Goal: Task Accomplishment & Management: Manage account settings

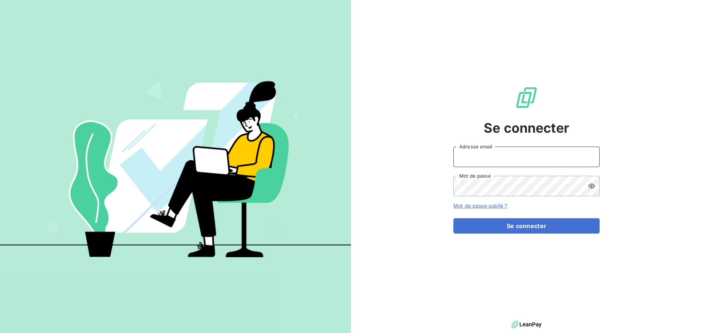
drag, startPoint x: 569, startPoint y: 146, endPoint x: 551, endPoint y: 140, distance: 19.2
click at [569, 147] on input "Adresse email" at bounding box center [526, 157] width 146 height 20
click at [0, 333] on div at bounding box center [0, 333] width 0 height 0
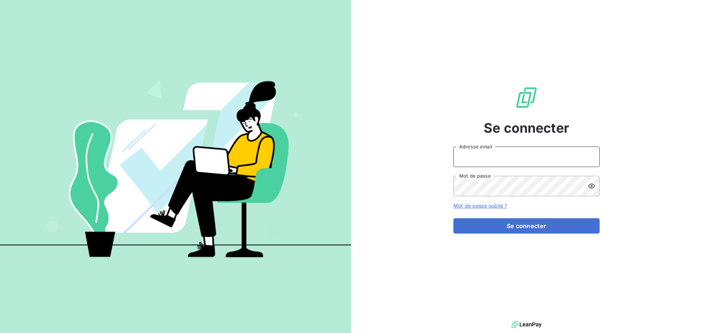
type input "lmonnier@oet.fr"
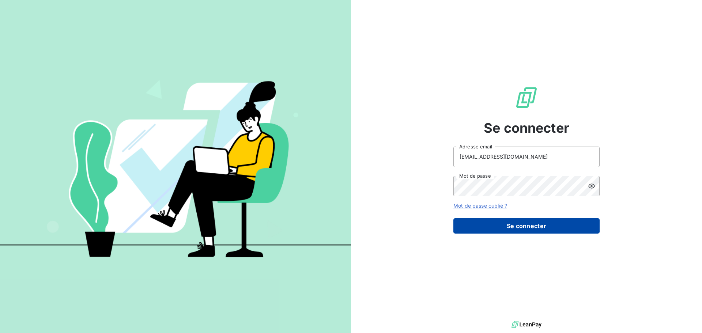
click at [508, 224] on button "Se connecter" at bounding box center [526, 225] width 146 height 15
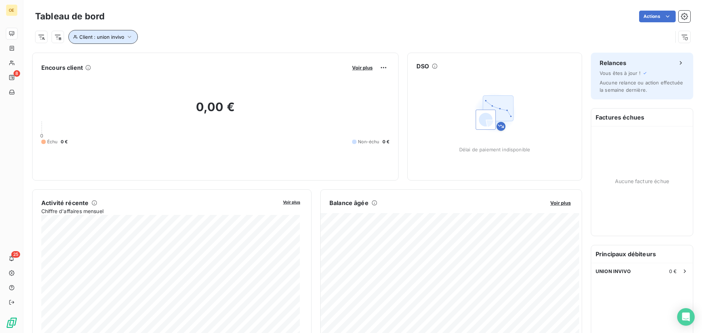
click at [117, 37] on span "Client : union invivo" at bounding box center [101, 37] width 45 height 6
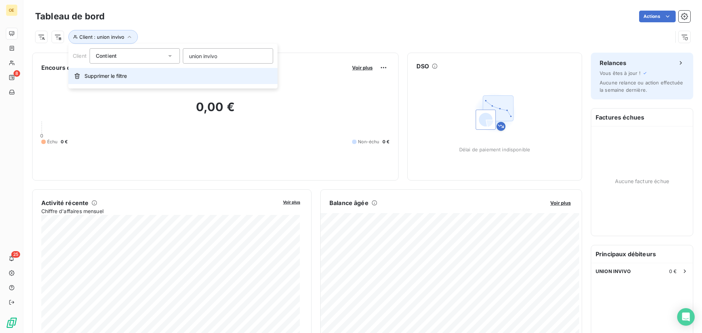
click at [109, 76] on span "Supprimer le filtre" at bounding box center [105, 75] width 42 height 7
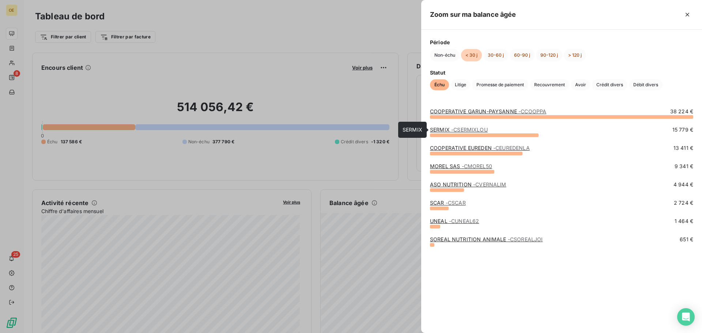
click at [476, 131] on span "- CSERMIXLOU" at bounding box center [469, 129] width 37 height 6
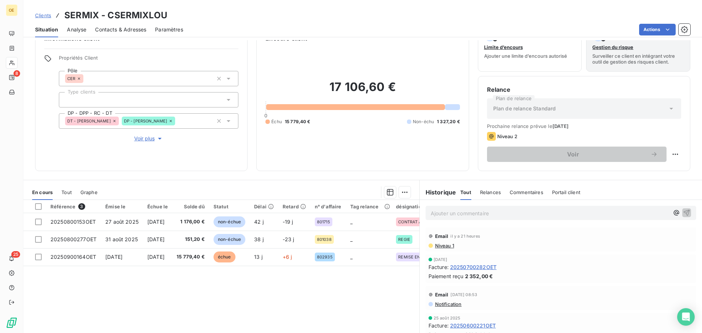
scroll to position [37, 0]
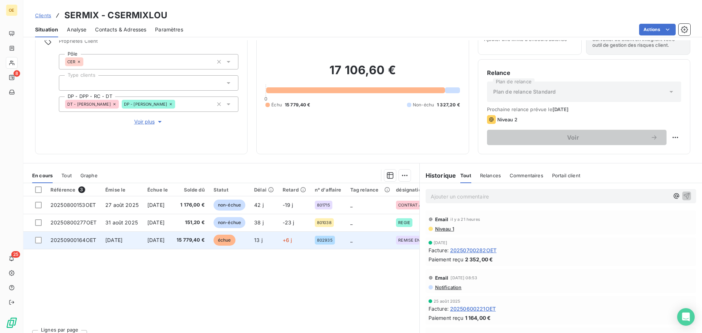
click at [205, 240] on span "15 779,40 €" at bounding box center [191, 240] width 28 height 7
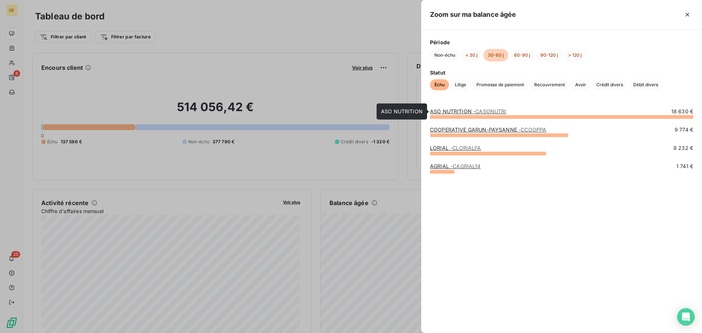
click at [465, 111] on link "ASO NUTRITION - CASONUTRI" at bounding box center [468, 111] width 76 height 6
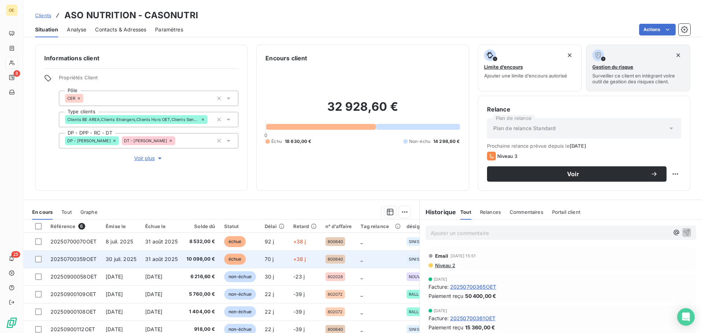
click at [145, 254] on td "31 août 2025" at bounding box center [161, 259] width 41 height 18
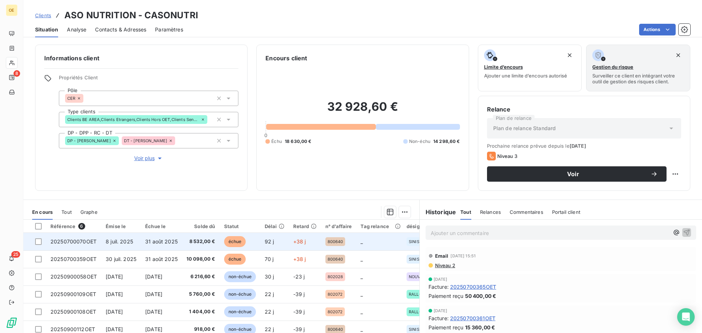
click at [187, 240] on td "8 532,00 €" at bounding box center [201, 242] width 38 height 18
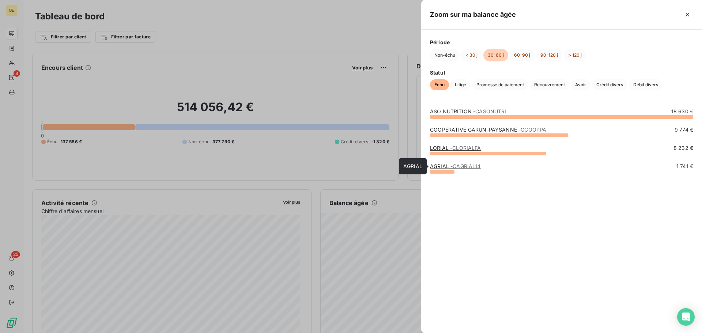
click at [448, 166] on link "AGRIAL - CAGRIAL14" at bounding box center [455, 166] width 51 height 6
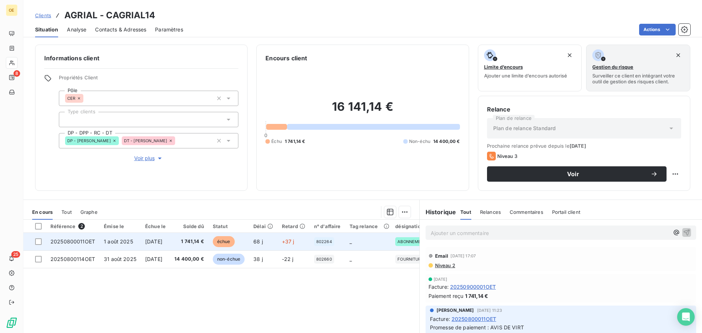
click at [151, 241] on span "1 sept. 2025" at bounding box center [153, 241] width 17 height 6
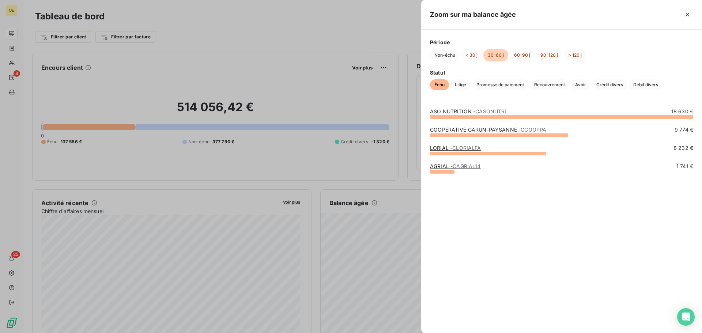
click at [450, 148] on span "- CLORIALFA" at bounding box center [465, 148] width 31 height 6
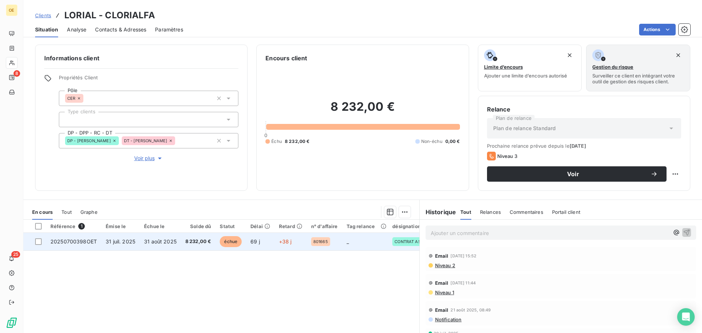
click at [198, 239] on span "8 232,00 €" at bounding box center [198, 241] width 26 height 7
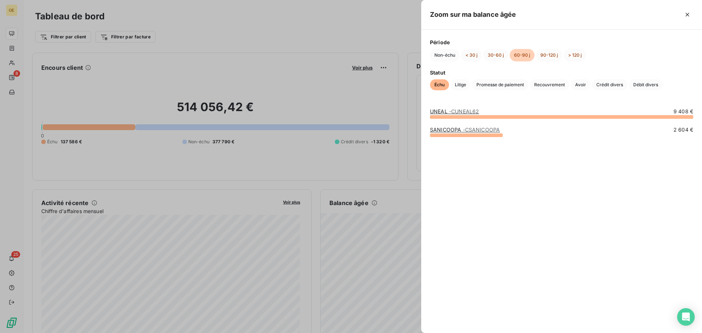
click at [471, 112] on span "- CUNEAL62" at bounding box center [464, 111] width 30 height 6
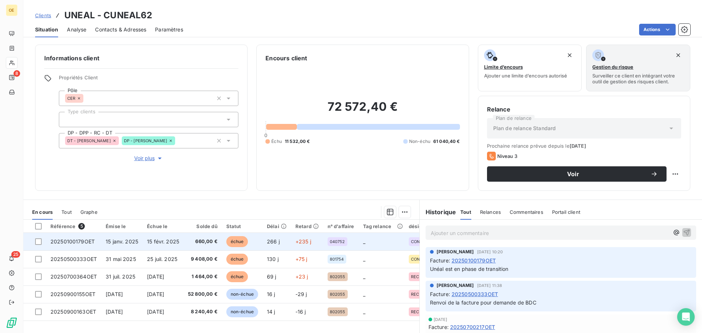
click at [194, 241] on span "660,00 €" at bounding box center [203, 241] width 30 height 7
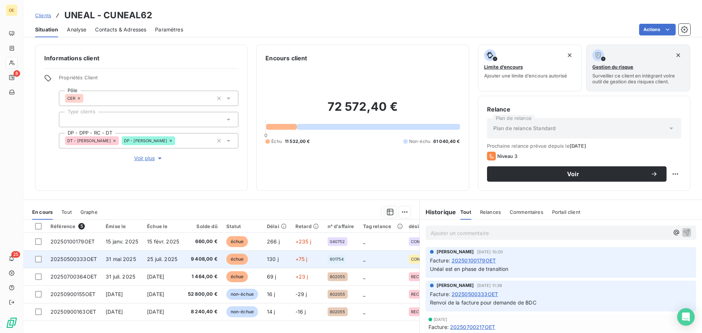
click at [160, 256] on span "25 juil. 2025" at bounding box center [162, 259] width 30 height 6
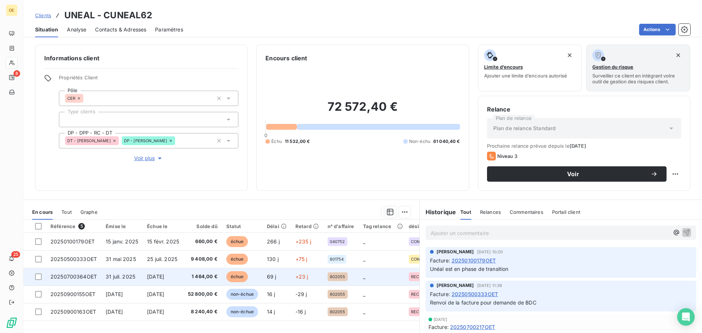
click at [145, 273] on td "15 sept. 2025" at bounding box center [163, 277] width 41 height 18
